Goal: Find specific page/section: Find specific page/section

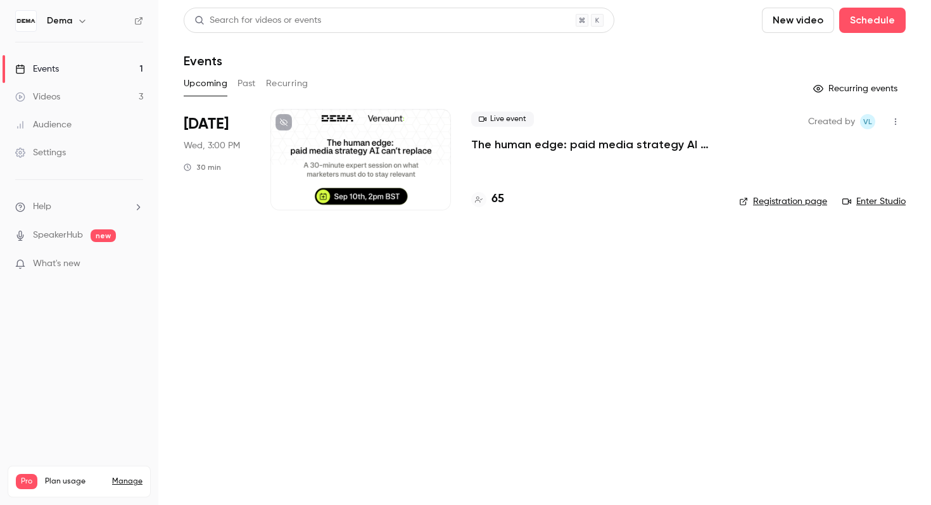
click at [502, 202] on h4 "65" at bounding box center [498, 199] width 13 height 17
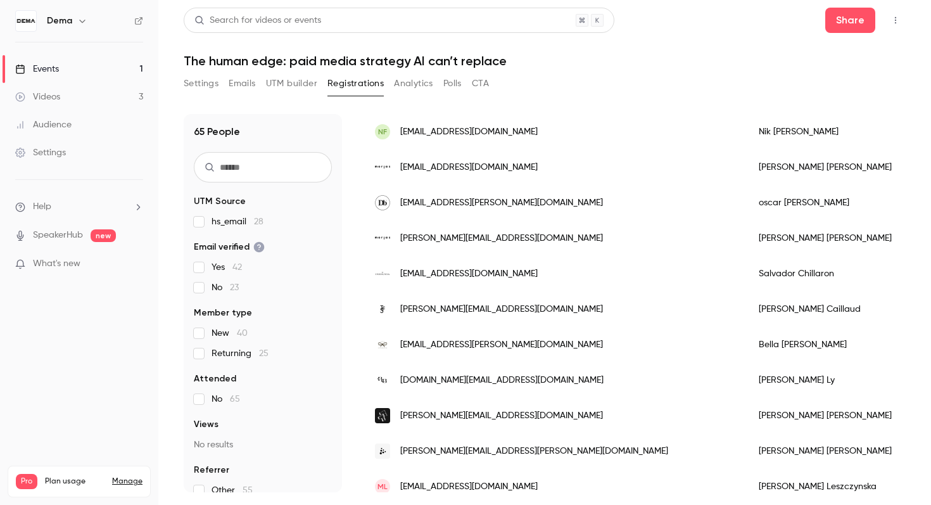
scroll to position [372, 0]
